Goal: Transaction & Acquisition: Purchase product/service

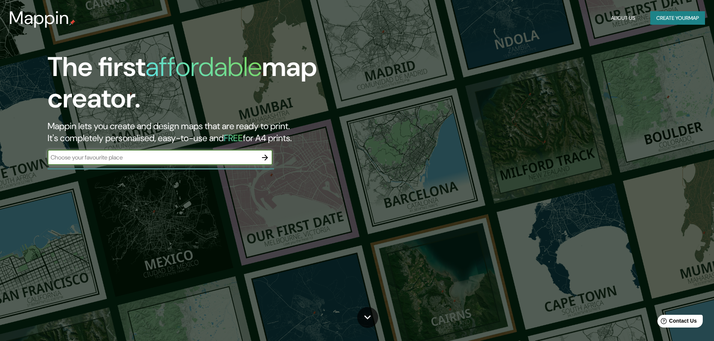
click at [156, 153] on div "​" at bounding box center [160, 157] width 225 height 15
click at [655, 19] on button "Create your map" at bounding box center [677, 18] width 55 height 14
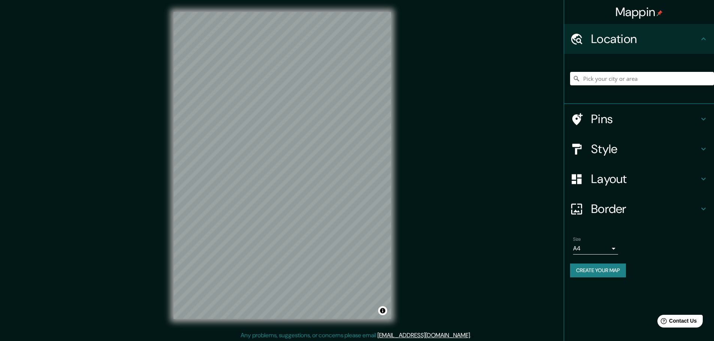
click at [647, 143] on h4 "Style" at bounding box center [645, 149] width 108 height 15
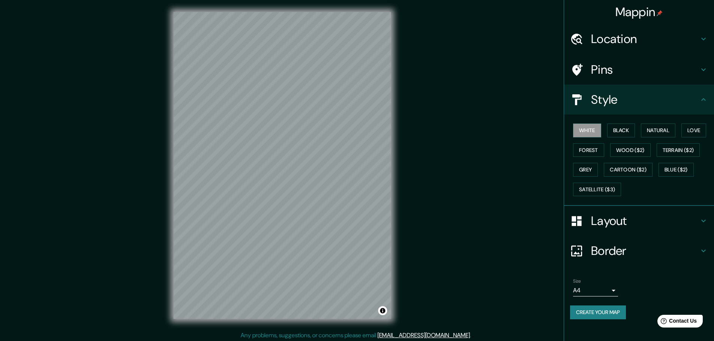
click at [642, 97] on h4 "Style" at bounding box center [645, 99] width 108 height 15
click at [702, 97] on icon at bounding box center [703, 99] width 9 height 9
click at [610, 258] on h4 "Border" at bounding box center [645, 251] width 108 height 15
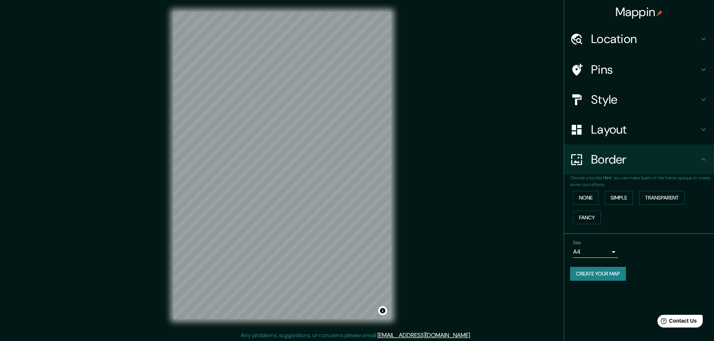
click at [596, 245] on div "Size A4 single" at bounding box center [595, 249] width 45 height 18
click at [593, 253] on body "Mappin Location Pins Style Layout Border Choose a border. Hint : you can make l…" at bounding box center [357, 170] width 714 height 341
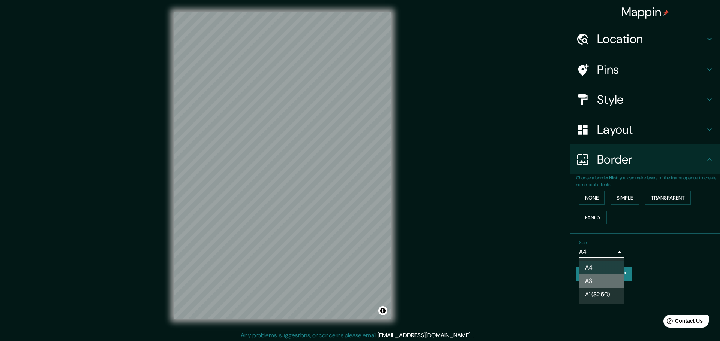
click at [601, 281] on li "A3" at bounding box center [601, 281] width 45 height 13
type input "a4"
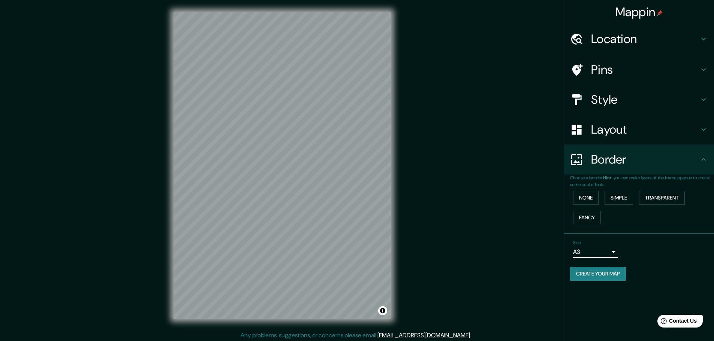
click at [626, 132] on h4 "Layout" at bounding box center [645, 129] width 108 height 15
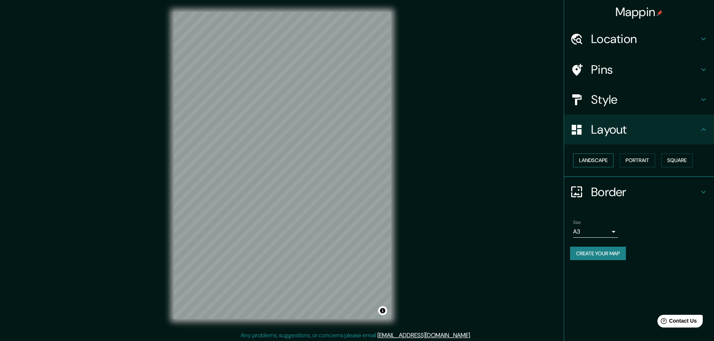
click at [602, 165] on button "Landscape" at bounding box center [593, 161] width 40 height 14
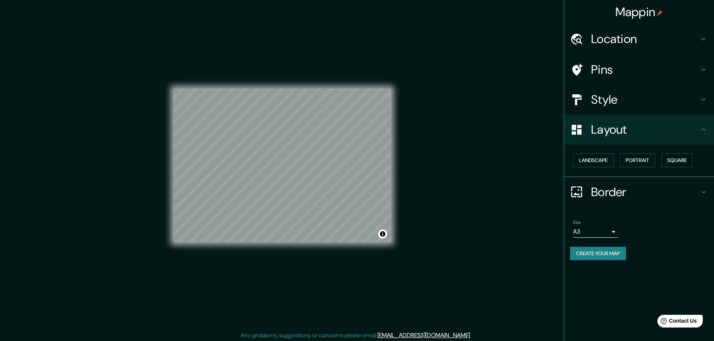
click at [652, 103] on h4 "Style" at bounding box center [645, 99] width 108 height 15
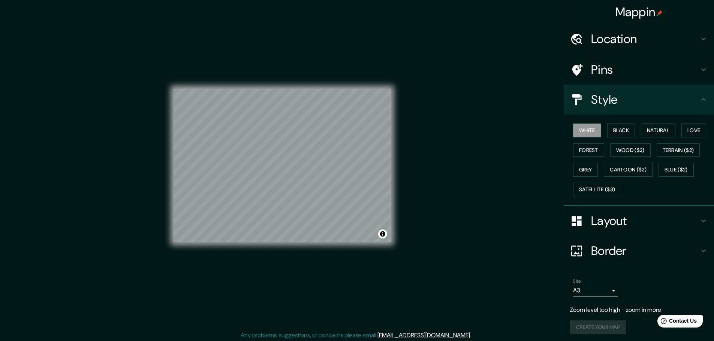
click at [646, 43] on h4 "Location" at bounding box center [645, 38] width 108 height 15
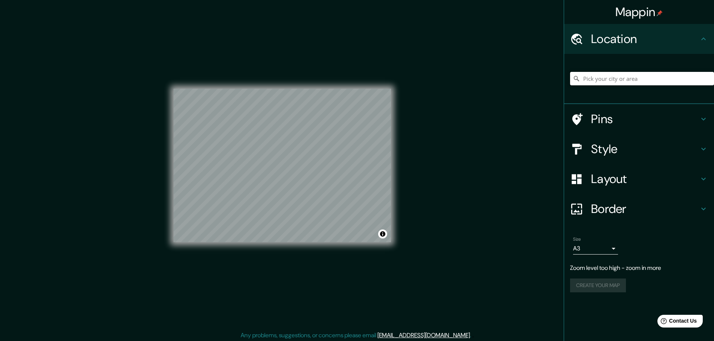
click at [637, 83] on input "Pick your city or area" at bounding box center [642, 78] width 144 height 13
click at [643, 79] on input "via expresa sur" at bounding box center [642, 78] width 144 height 13
click at [594, 76] on input "via expresa sur" at bounding box center [642, 78] width 144 height 13
click at [636, 74] on input "via expresa sur" at bounding box center [642, 78] width 144 height 13
type input "via expresa sur lima"
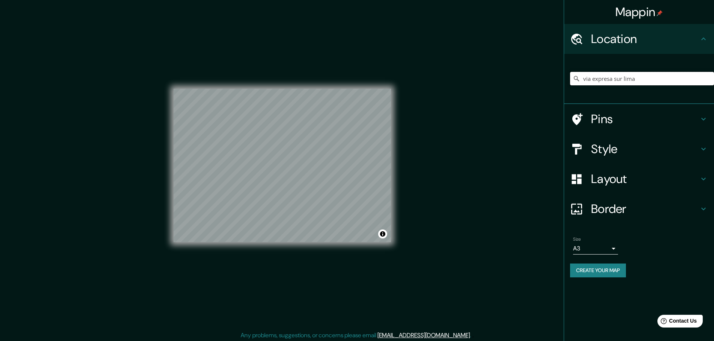
drag, startPoint x: 639, startPoint y: 74, endPoint x: 513, endPoint y: 66, distance: 126.9
click at [513, 66] on div "Mappin Location via expresa sur lima Pins Style Layout Border Choose a border. …" at bounding box center [357, 171] width 714 height 343
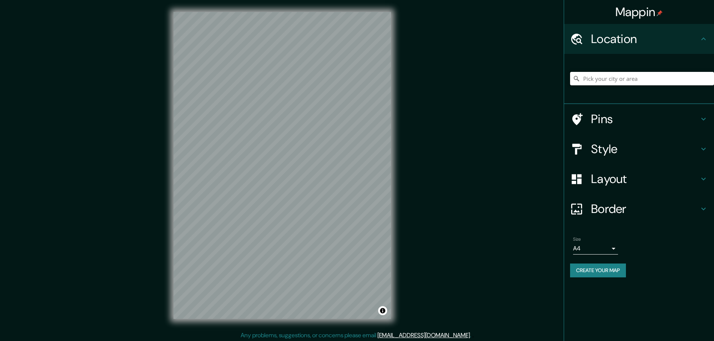
click at [613, 79] on input "Pick your city or area" at bounding box center [642, 78] width 144 height 13
type input "Via Expresa Sur, Lima, Provincia de Lima, Perú"
click at [615, 184] on h4 "Layout" at bounding box center [645, 179] width 108 height 15
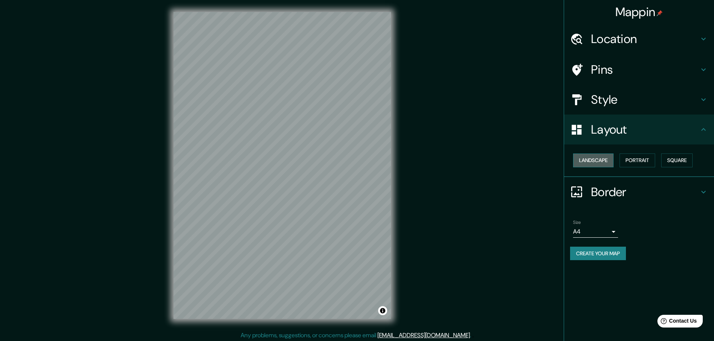
click at [597, 159] on button "Landscape" at bounding box center [593, 161] width 40 height 14
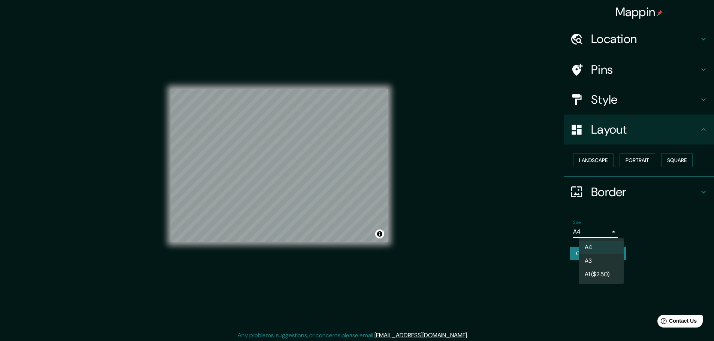
click at [612, 229] on body "Mappin Location Via Expresa Sur, Lima, Provincia de Lima, Perú Via Expresa Sur …" at bounding box center [357, 170] width 714 height 341
click at [592, 262] on li "A3" at bounding box center [601, 260] width 45 height 13
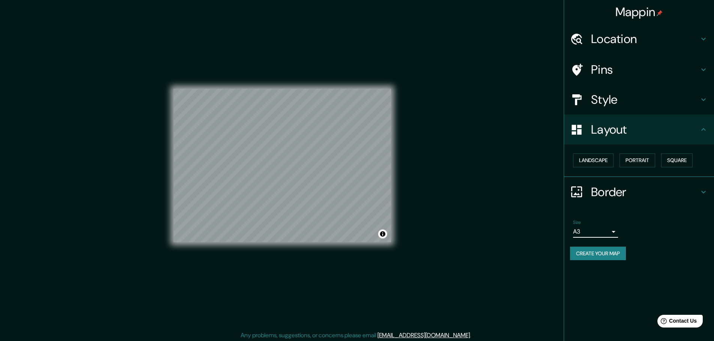
click at [594, 232] on body "Mappin Location Via Expresa Sur, Lima, Provincia de Lima, Perú Via Expresa Sur …" at bounding box center [357, 170] width 714 height 341
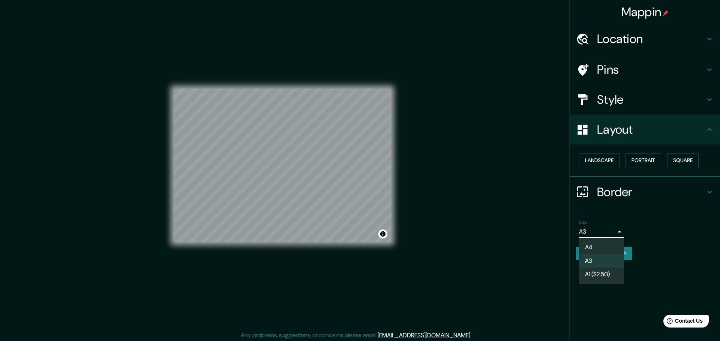
click at [594, 231] on div at bounding box center [360, 170] width 720 height 341
click at [587, 230] on body "Mappin Location Via Expresa Sur, Lima, Provincia de Lima, Perú Via Expresa Sur …" at bounding box center [360, 170] width 720 height 341
click at [588, 230] on div at bounding box center [360, 170] width 720 height 341
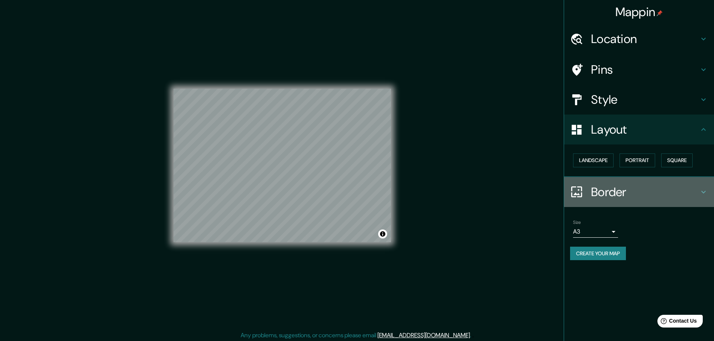
click at [625, 190] on h4 "Border" at bounding box center [645, 192] width 108 height 15
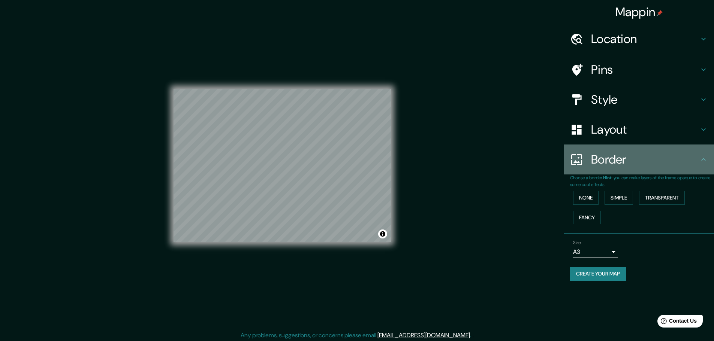
click at [638, 174] on div "Border" at bounding box center [639, 160] width 150 height 30
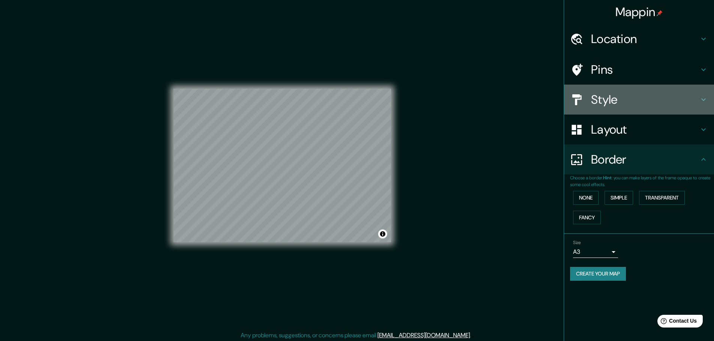
click at [627, 98] on h4 "Style" at bounding box center [645, 99] width 108 height 15
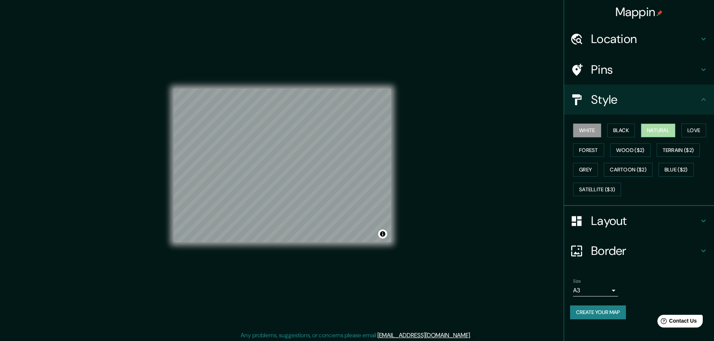
click at [657, 127] on button "Natural" at bounding box center [658, 131] width 34 height 14
click at [597, 147] on button "Forest" at bounding box center [588, 151] width 31 height 14
click at [629, 147] on button "Wood ($2)" at bounding box center [630, 151] width 40 height 14
click at [590, 168] on button "Grey" at bounding box center [585, 170] width 25 height 14
click at [614, 193] on button "Satellite ($3)" at bounding box center [597, 190] width 48 height 14
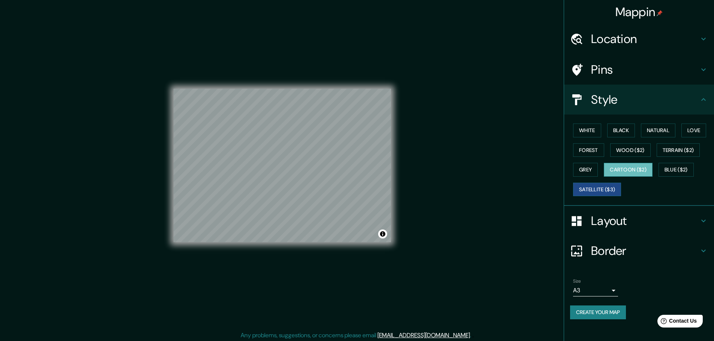
click at [634, 171] on button "Cartoon ($2)" at bounding box center [628, 170] width 49 height 14
click at [681, 150] on button "Terrain ($2)" at bounding box center [678, 151] width 43 height 14
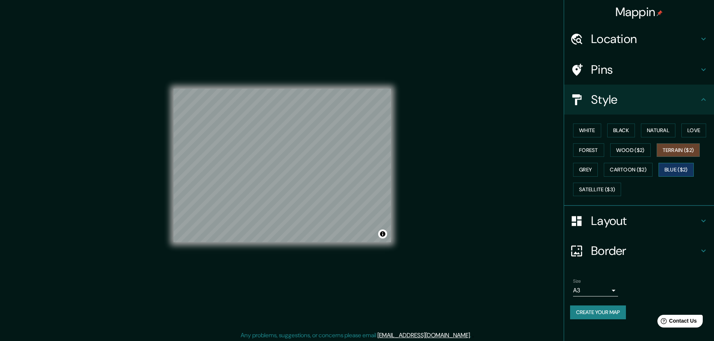
click at [681, 169] on button "Blue ($2)" at bounding box center [675, 170] width 35 height 14
click at [592, 134] on button "White" at bounding box center [587, 131] width 28 height 14
